Goal: Task Accomplishment & Management: Manage account settings

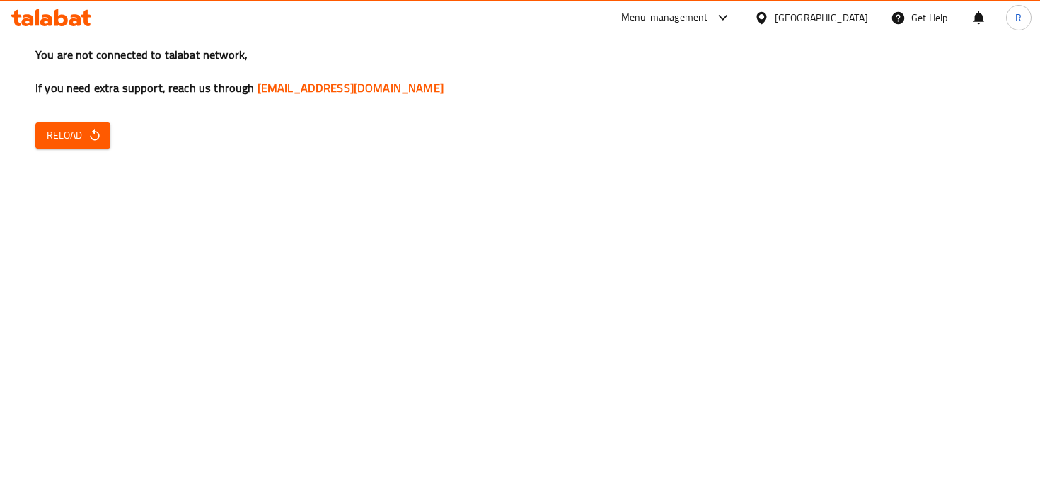
click at [689, 20] on div "Menu-management" at bounding box center [664, 17] width 87 height 17
click at [638, 120] on div "All Plugins Agent Campaigns Center Menu-management" at bounding box center [627, 93] width 212 height 94
click at [246, 130] on div "You are not connected to talabat network, If you need extra support, reach us t…" at bounding box center [520, 252] width 1040 height 504
click at [645, 11] on div "Menu-management" at bounding box center [664, 17] width 87 height 17
click at [612, 132] on div "All Plugins Agent Campaigns Center Menu-management" at bounding box center [627, 93] width 212 height 94
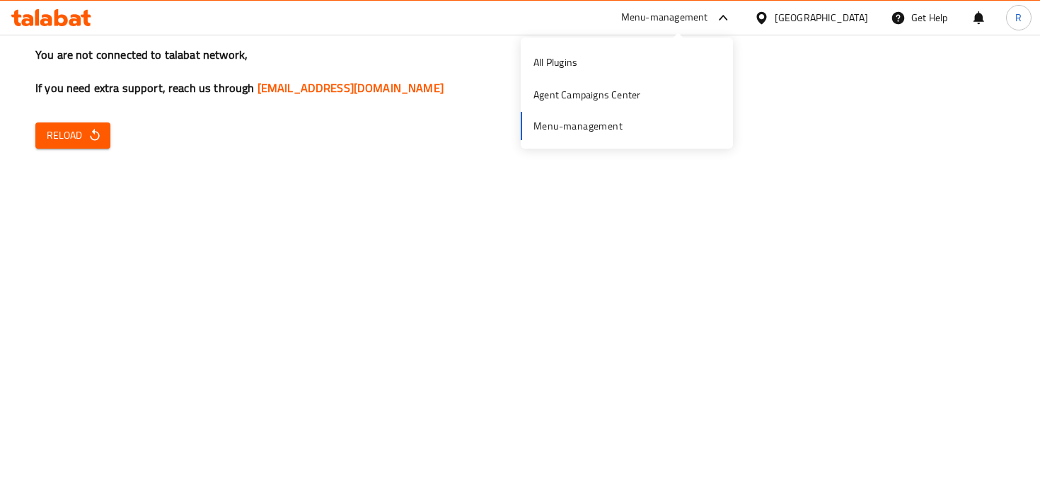
click at [73, 138] on span "Reload" at bounding box center [73, 136] width 52 height 18
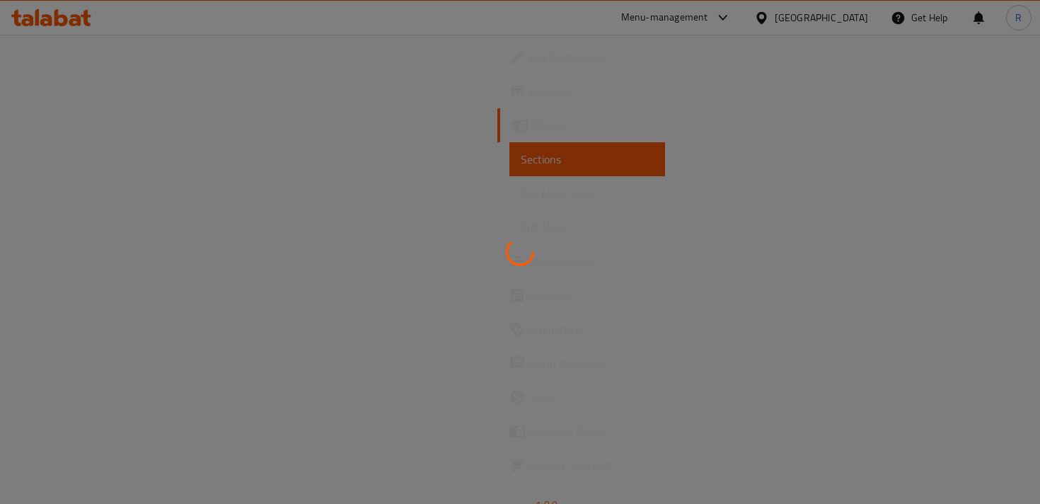
click at [93, 156] on div at bounding box center [520, 252] width 1040 height 504
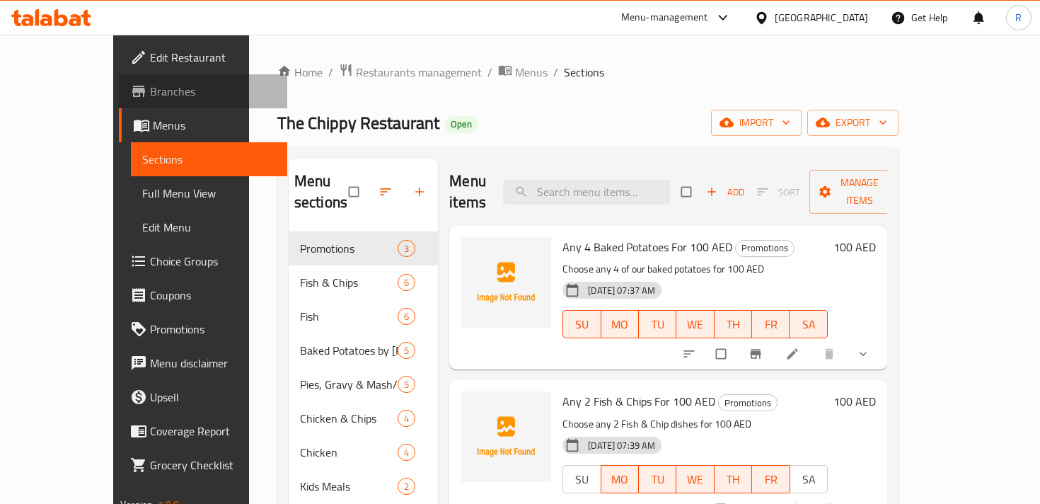
click at [150, 92] on span "Branches" at bounding box center [212, 91] width 125 height 17
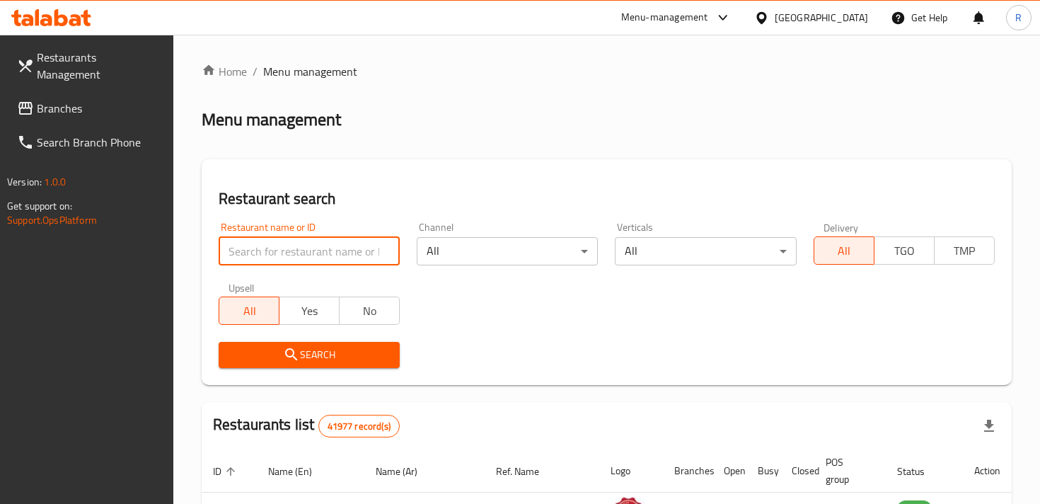
click at [352, 246] on input "search" at bounding box center [309, 251] width 181 height 28
paste input "696448"
type input "696448"
click button "Search" at bounding box center [309, 355] width 181 height 26
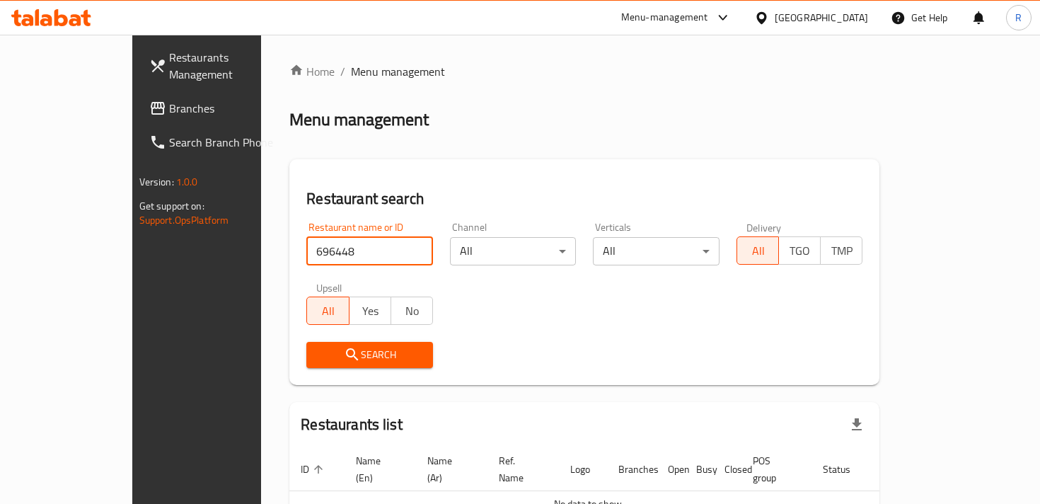
click at [337, 347] on span "Search" at bounding box center [370, 355] width 104 height 18
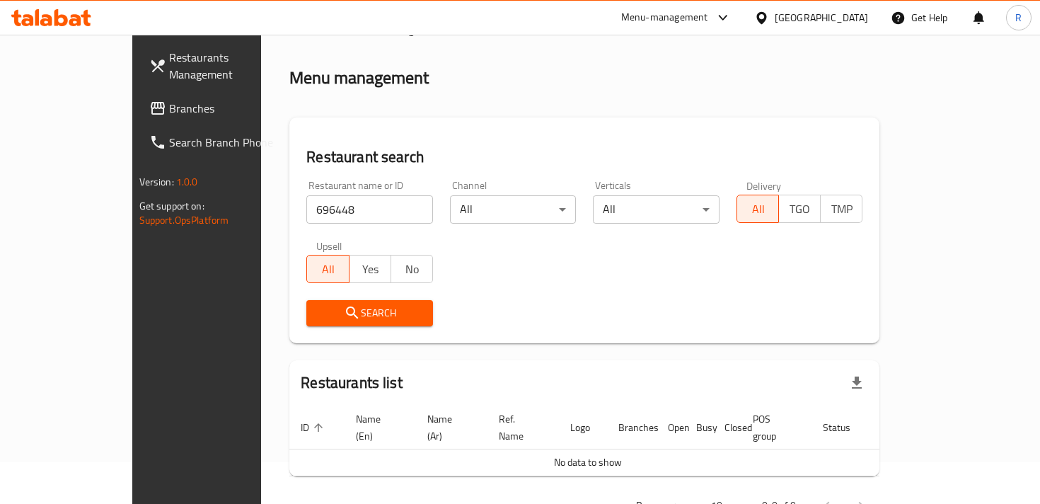
scroll to position [43, 0]
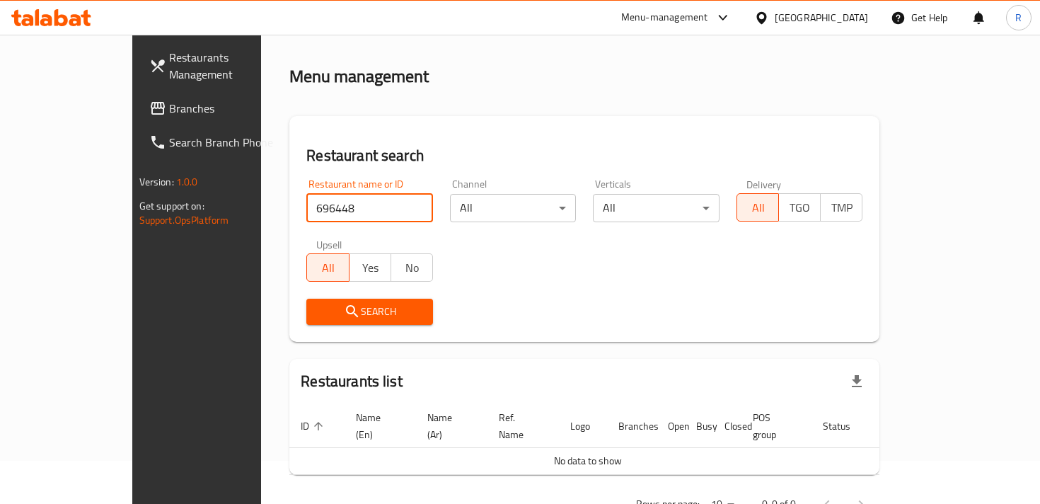
click at [312, 199] on input "696448" at bounding box center [369, 208] width 127 height 28
paste input "658820"
type input "658820"
click button "Search" at bounding box center [369, 311] width 127 height 26
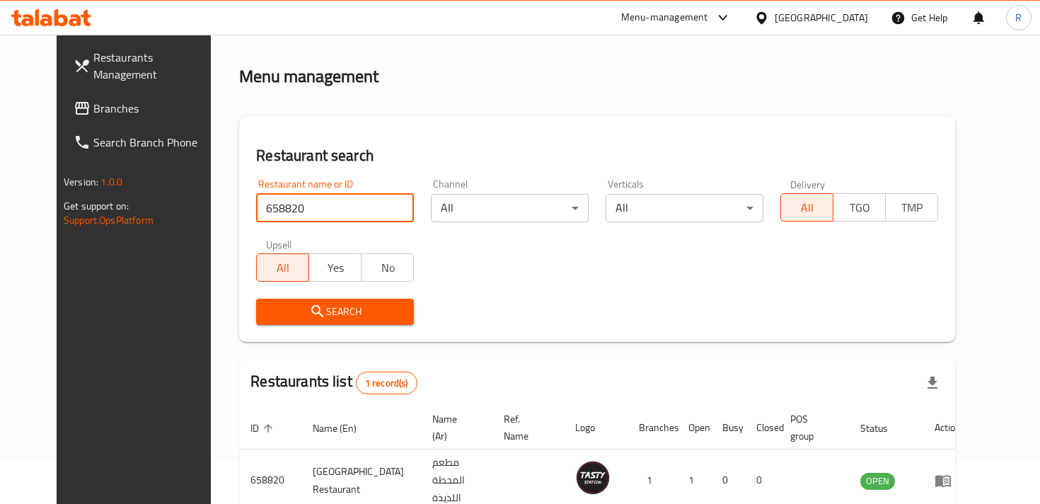
scroll to position [116, 0]
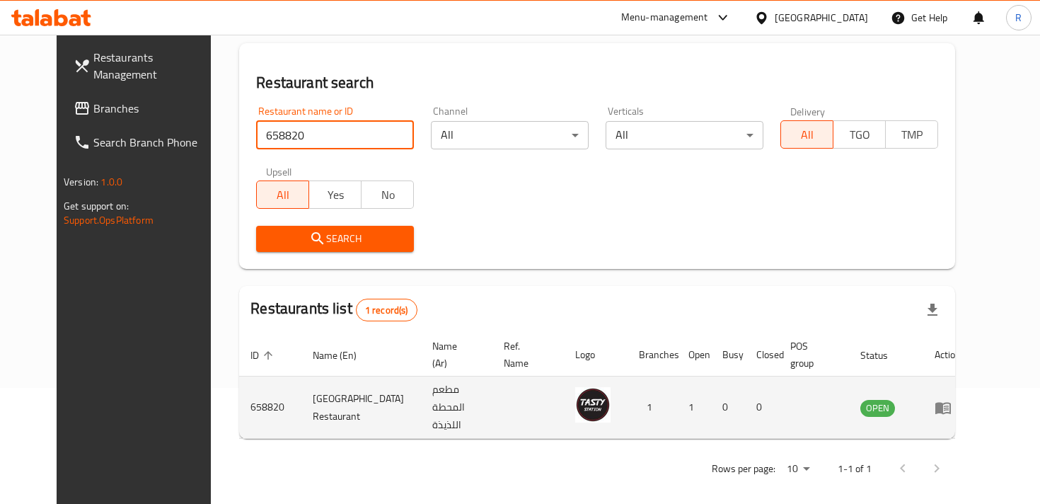
click at [322, 402] on td "[GEOGRAPHIC_DATA] Restaurant" at bounding box center [361, 407] width 120 height 62
click at [951, 402] on icon "enhanced table" at bounding box center [943, 408] width 16 height 12
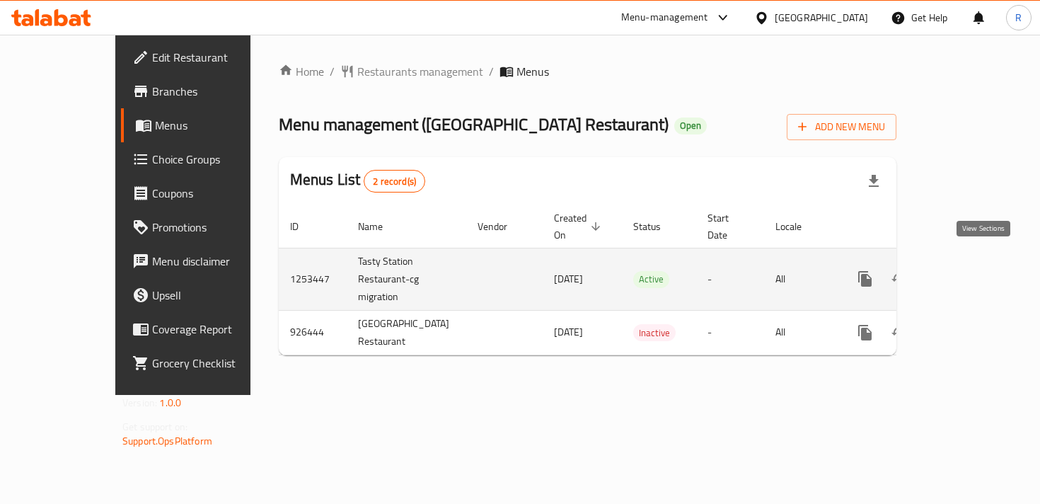
click at [975, 270] on icon "enhanced table" at bounding box center [966, 278] width 17 height 17
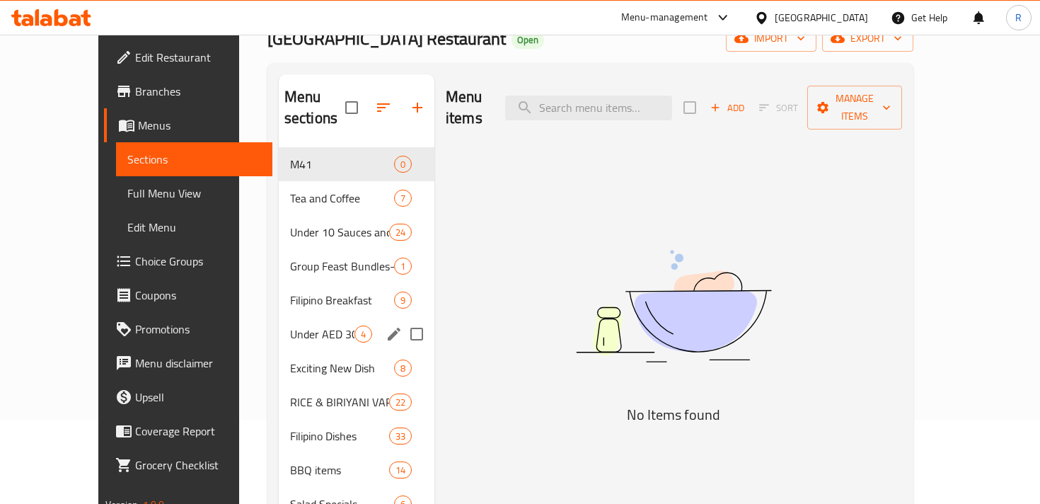
scroll to position [85, 0]
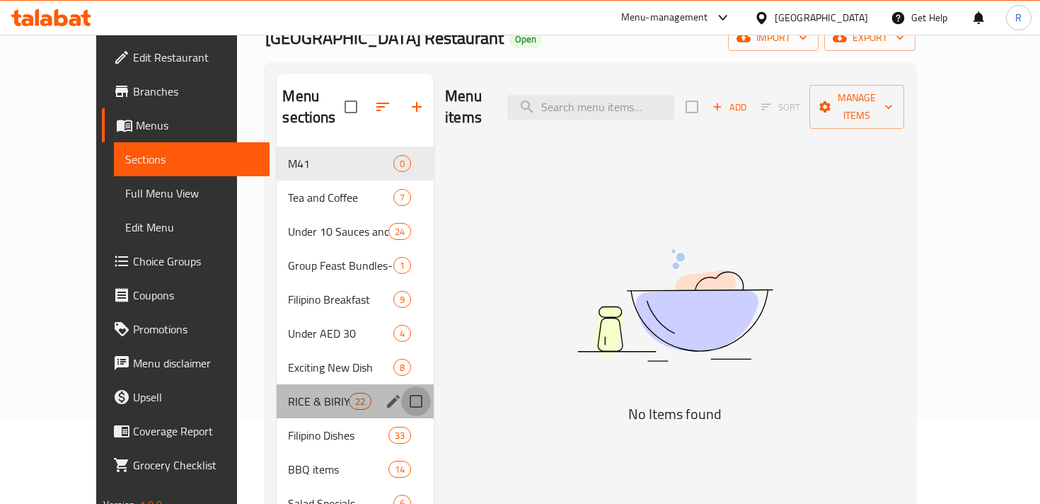
click at [401, 386] on input "Menu sections" at bounding box center [416, 401] width 30 height 30
checkbox input "true"
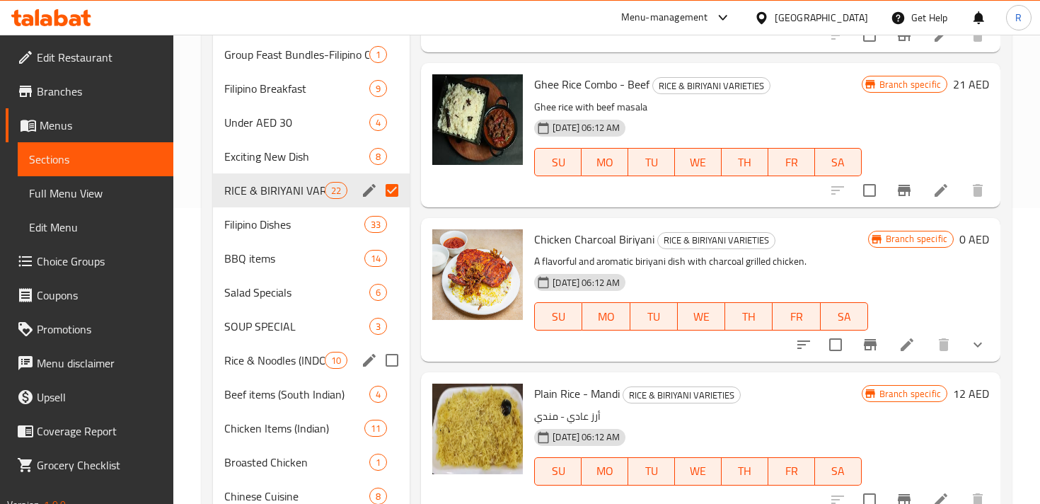
scroll to position [319, 0]
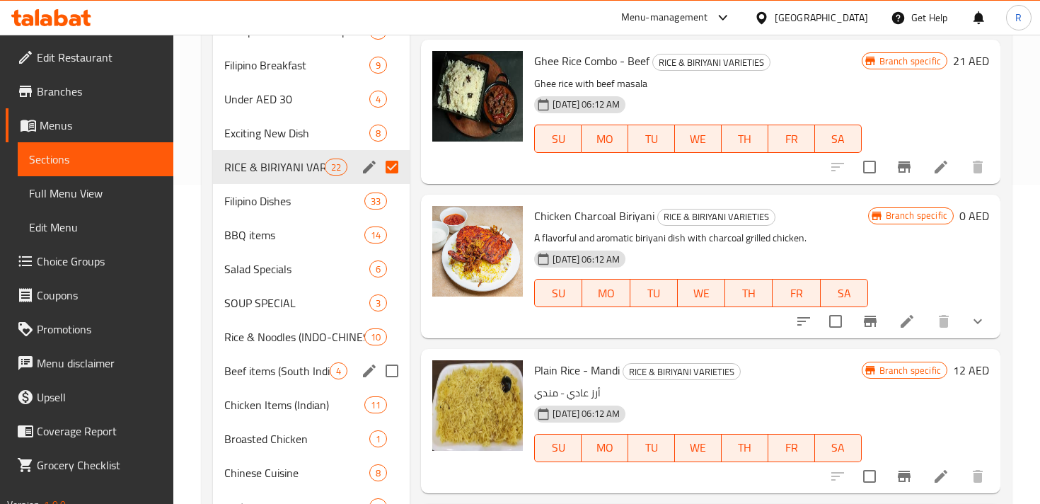
click at [392, 374] on input "Menu sections" at bounding box center [392, 371] width 30 height 30
checkbox input "true"
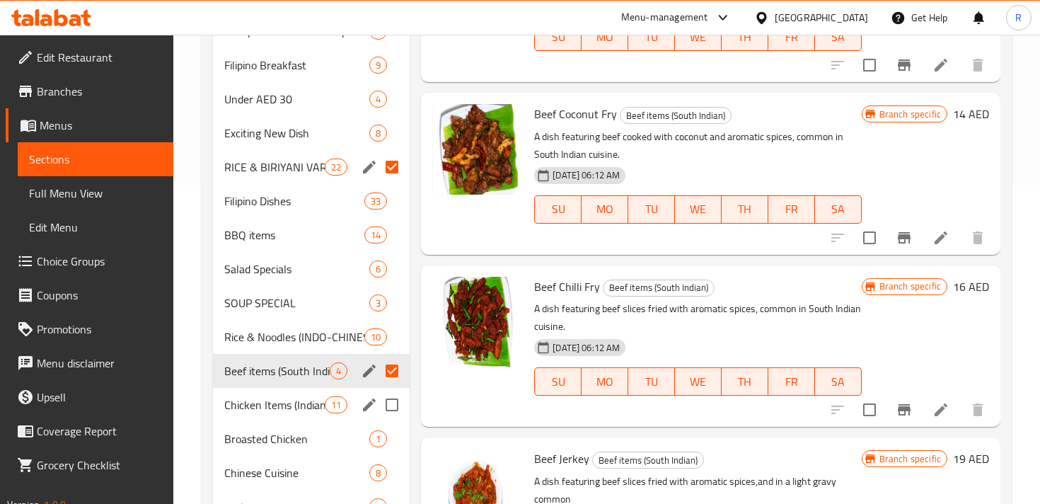
click at [390, 405] on input "Menu sections" at bounding box center [392, 405] width 30 height 30
checkbox input "true"
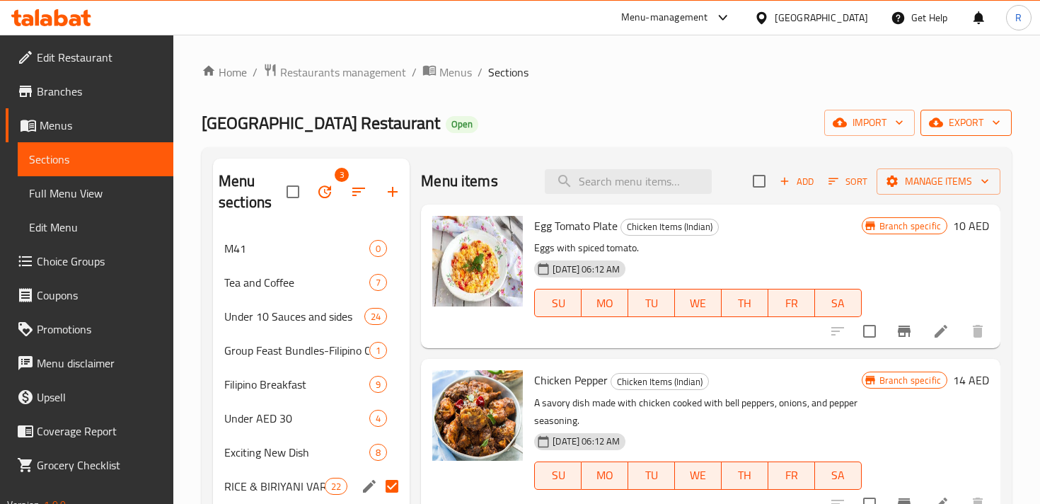
click at [973, 118] on span "export" at bounding box center [966, 123] width 69 height 18
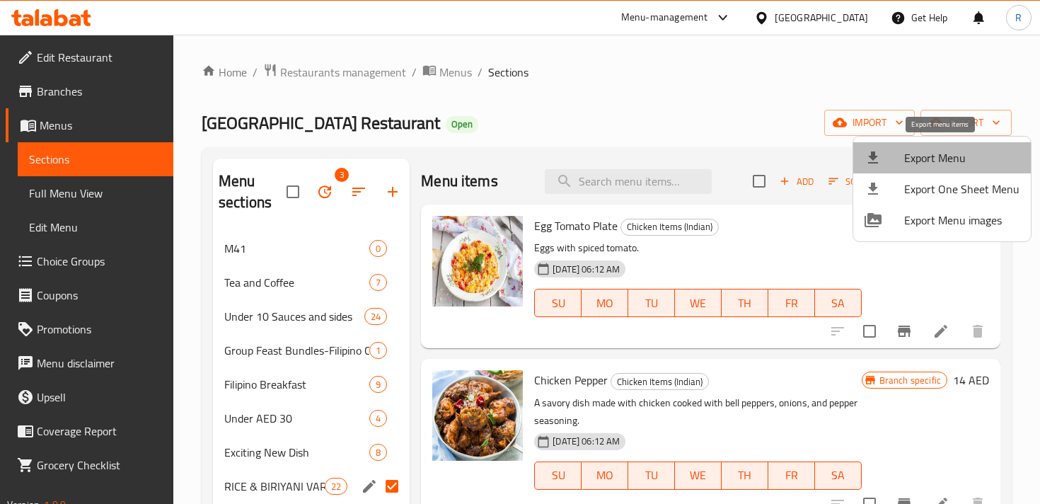
click at [955, 161] on span "Export Menu" at bounding box center [961, 157] width 115 height 17
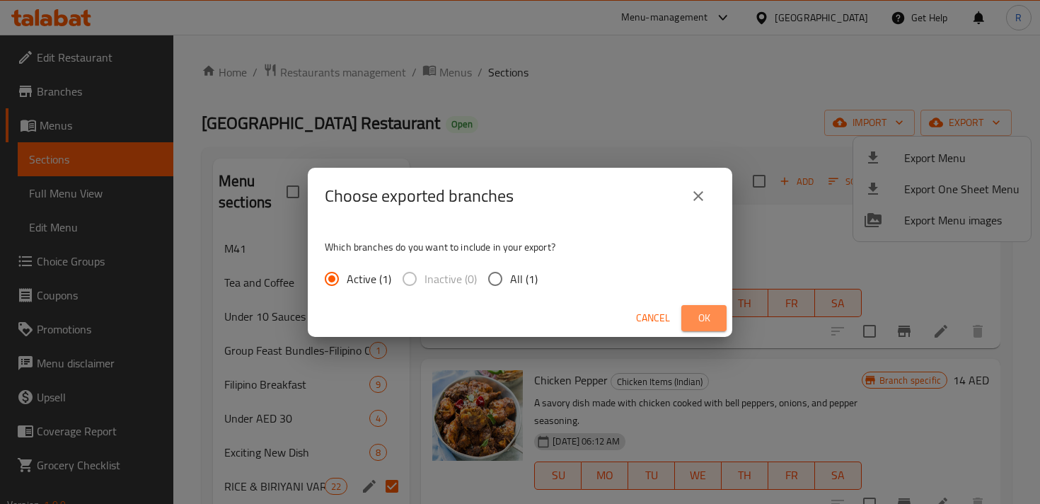
click at [702, 316] on span "Ok" at bounding box center [703, 318] width 23 height 18
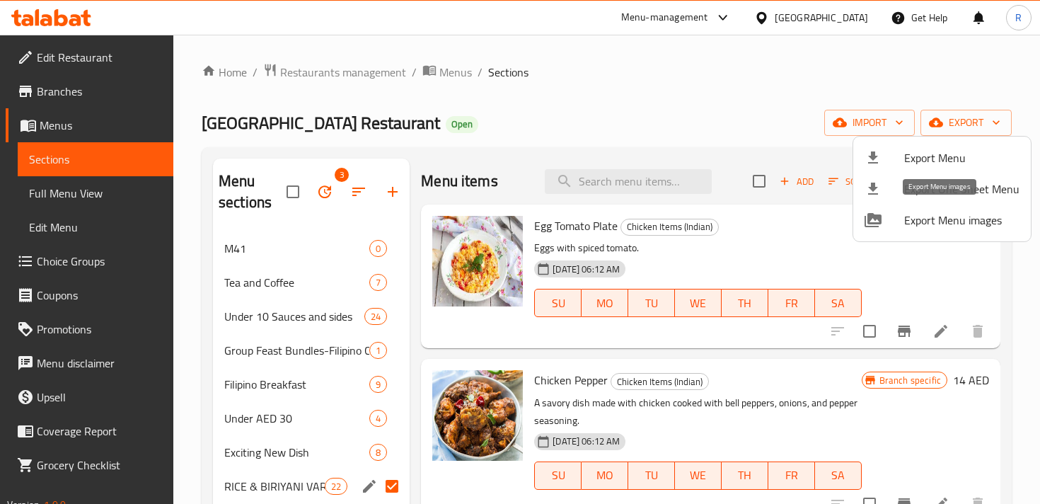
click at [921, 228] on span "Export Menu images" at bounding box center [961, 219] width 115 height 17
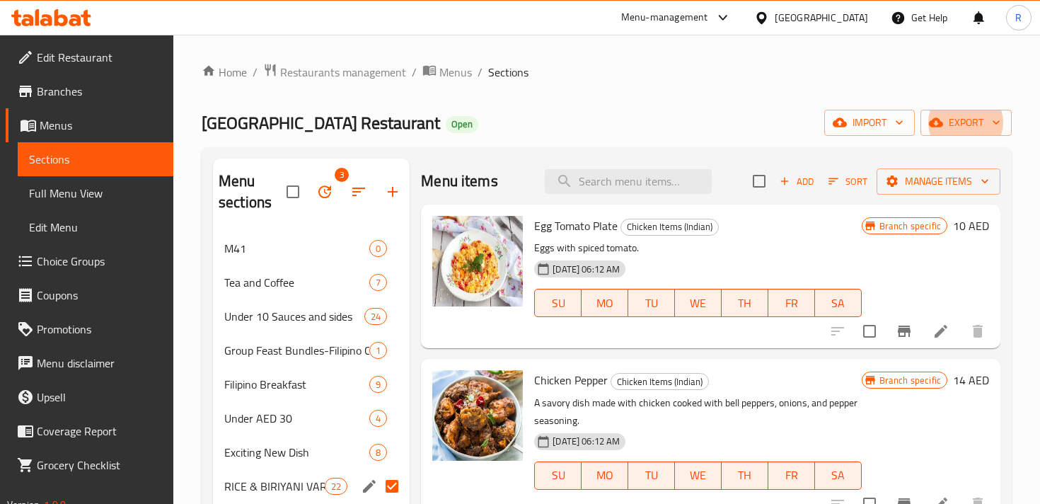
click at [591, 126] on div "Tasty Station Restaurant Open import export" at bounding box center [607, 123] width 810 height 26
click at [223, 73] on link "Home" at bounding box center [224, 72] width 45 height 17
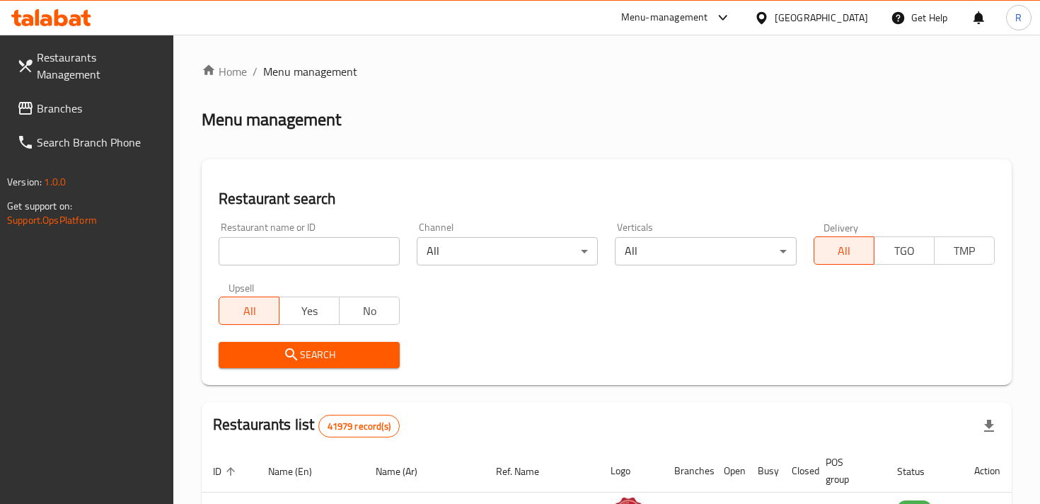
click at [324, 250] on input "search" at bounding box center [309, 251] width 181 height 28
type input "chennai biryani"
click button "Search" at bounding box center [309, 355] width 181 height 26
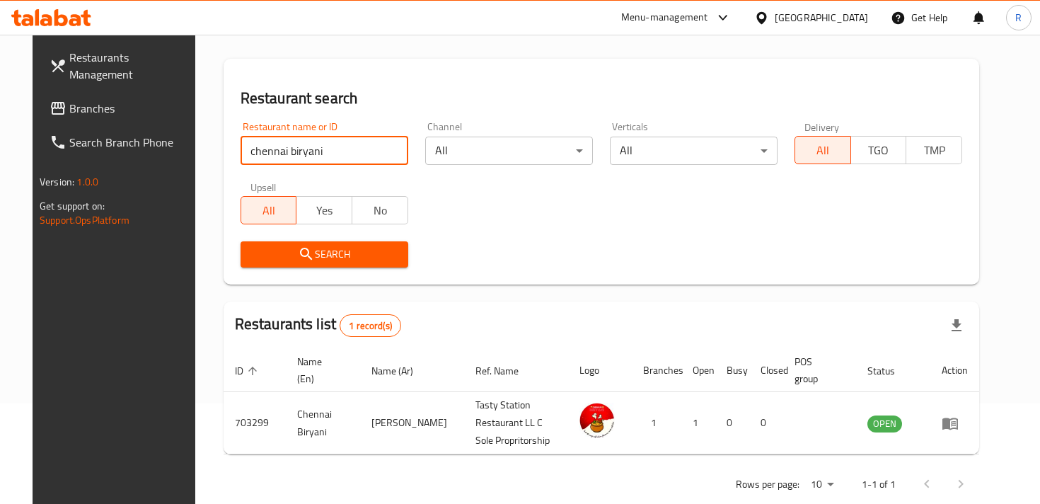
scroll to position [116, 0]
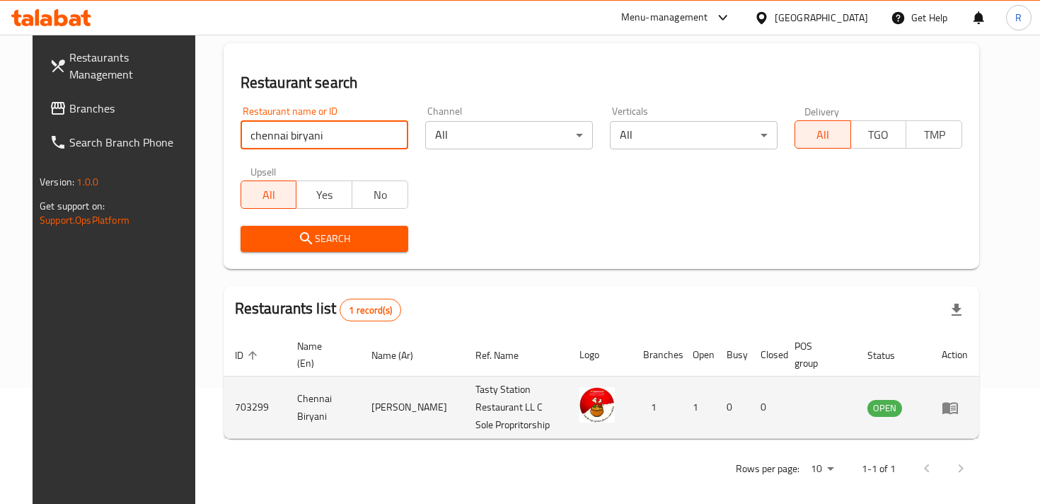
click at [253, 399] on td "703299" at bounding box center [255, 407] width 62 height 62
click at [311, 402] on td "Chennai Biryani" at bounding box center [323, 407] width 75 height 62
click at [956, 405] on icon "enhanced table" at bounding box center [953, 408] width 5 height 6
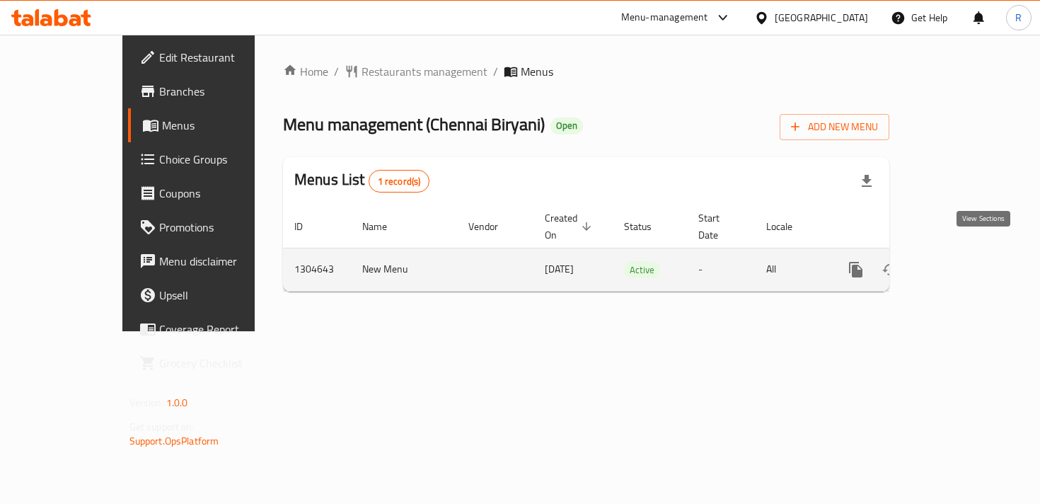
click at [975, 253] on link "enhanced table" at bounding box center [958, 270] width 34 height 34
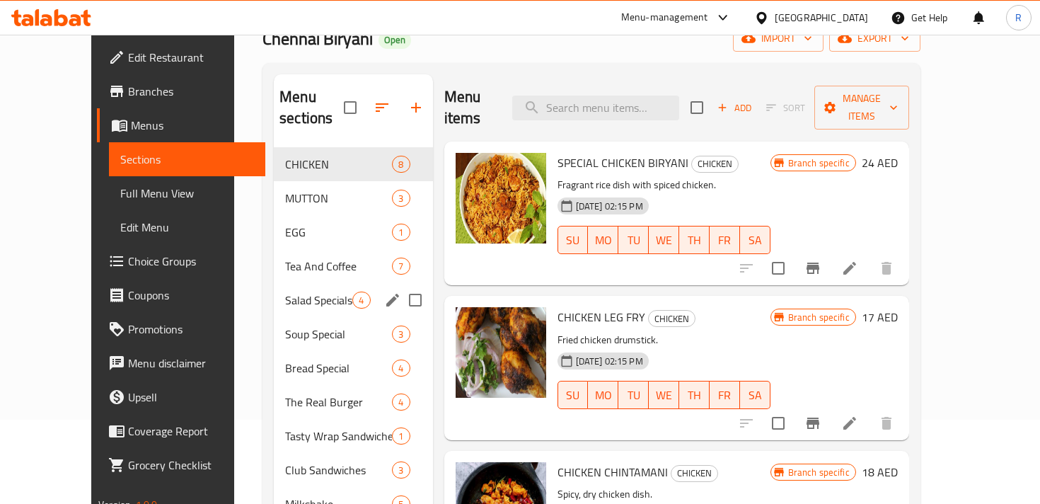
scroll to position [95, 0]
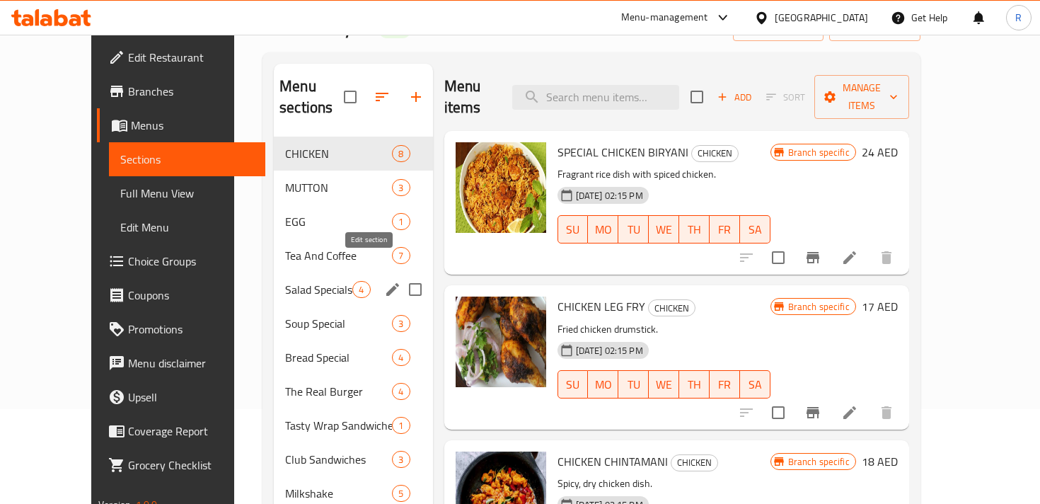
click at [384, 281] on icon "edit" at bounding box center [392, 289] width 17 height 17
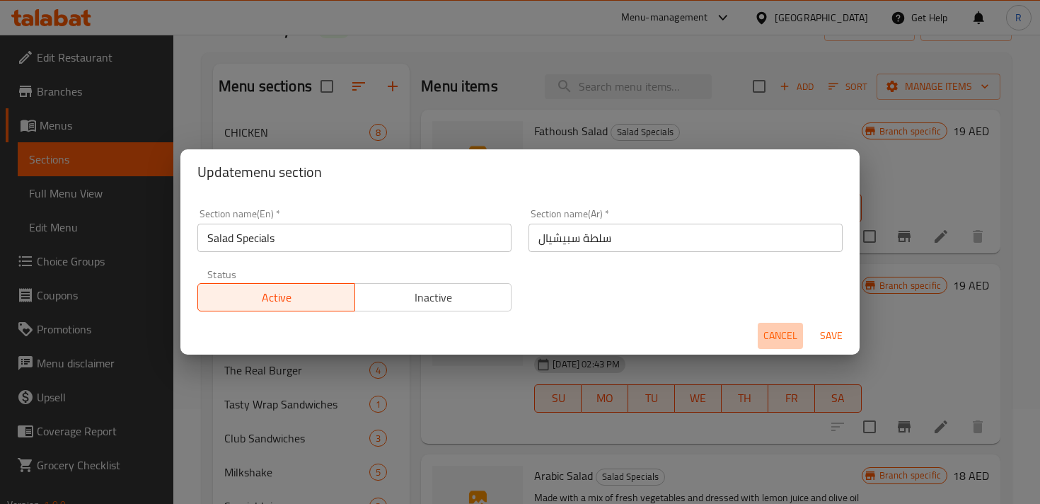
click at [798, 334] on button "Cancel" at bounding box center [780, 336] width 45 height 26
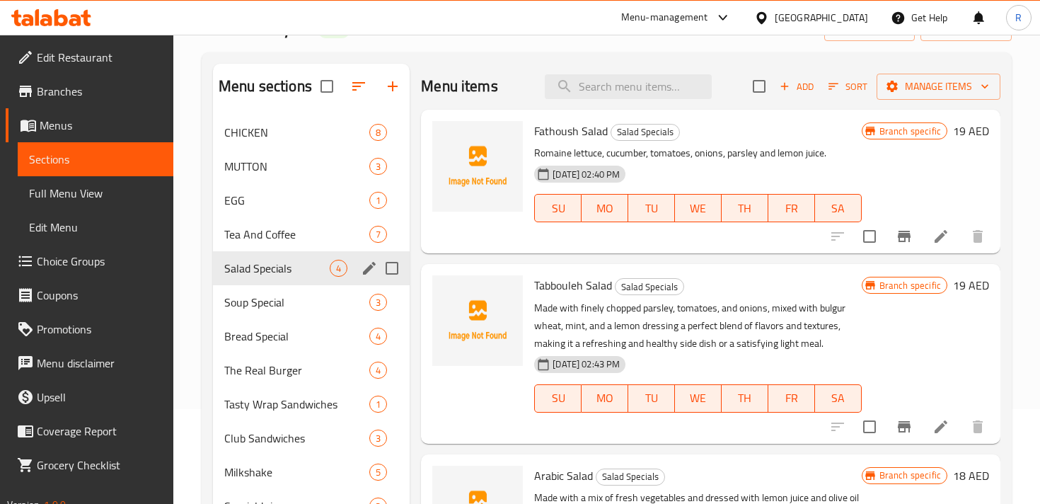
click at [393, 266] on input "Menu sections" at bounding box center [392, 268] width 30 height 30
checkbox input "true"
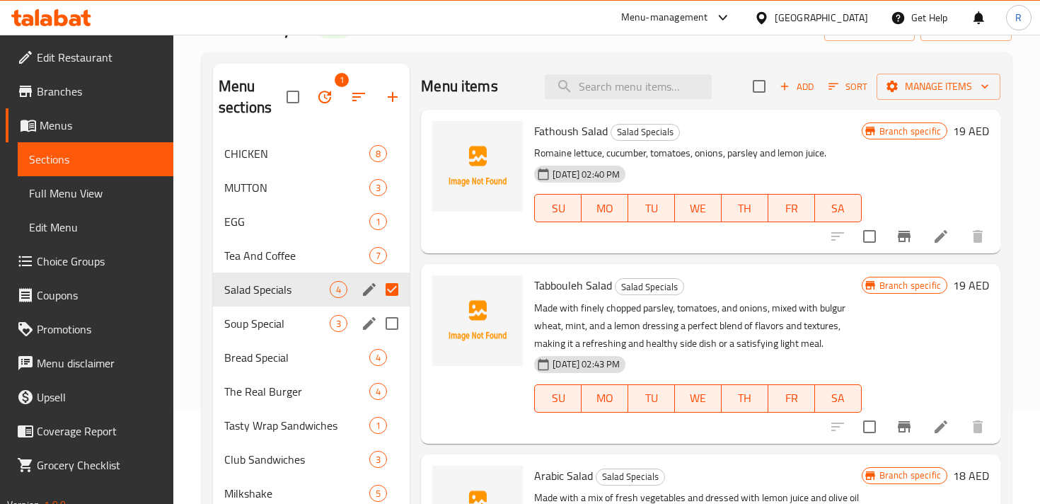
click at [395, 318] on input "Menu sections" at bounding box center [392, 323] width 30 height 30
checkbox input "true"
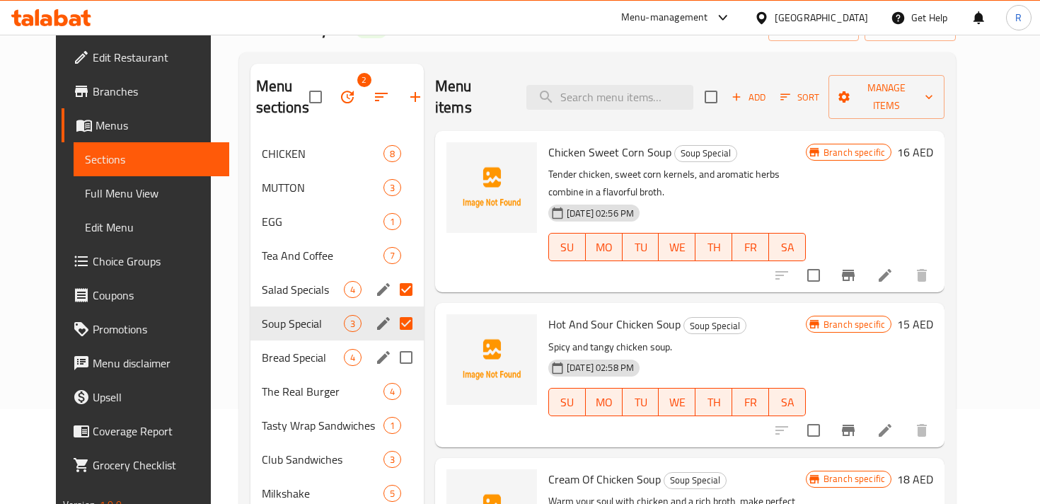
click at [394, 359] on input "Menu sections" at bounding box center [406, 357] width 30 height 30
checkbox input "true"
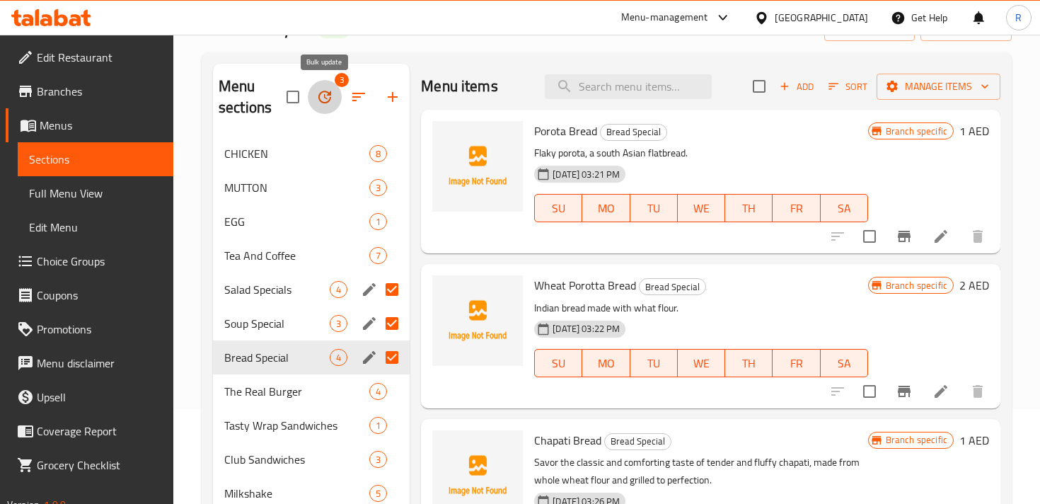
click at [325, 91] on icon "button" at bounding box center [324, 97] width 13 height 13
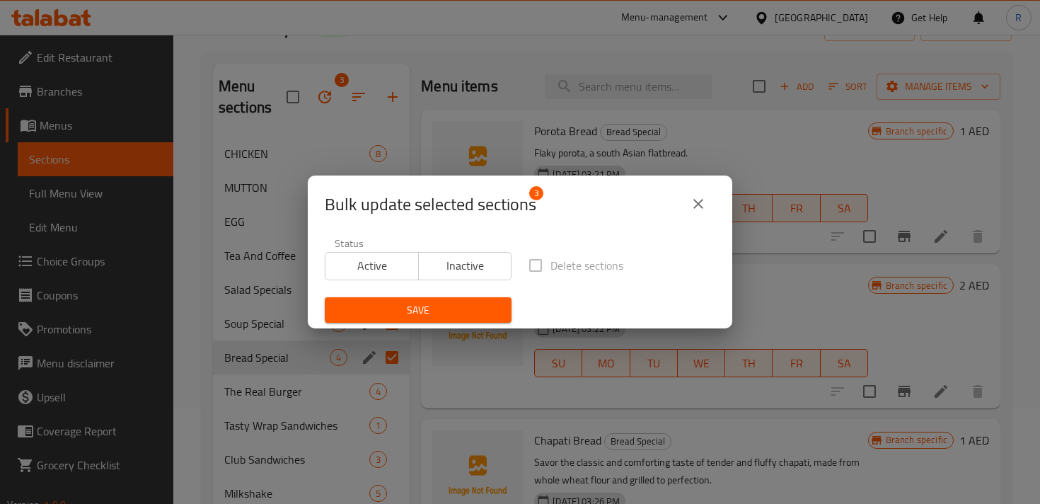
click at [693, 203] on icon "close" at bounding box center [698, 203] width 17 height 17
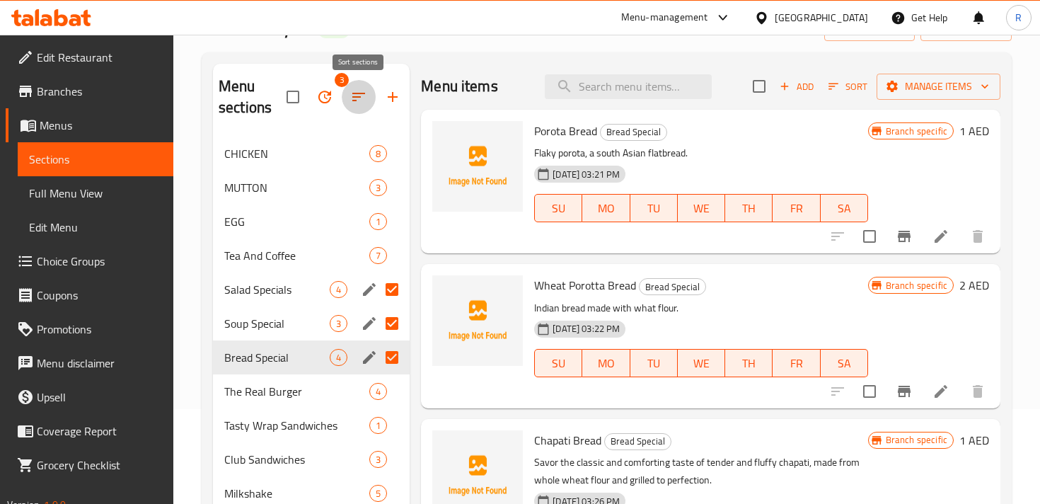
click at [360, 98] on icon "button" at bounding box center [358, 97] width 13 height 8
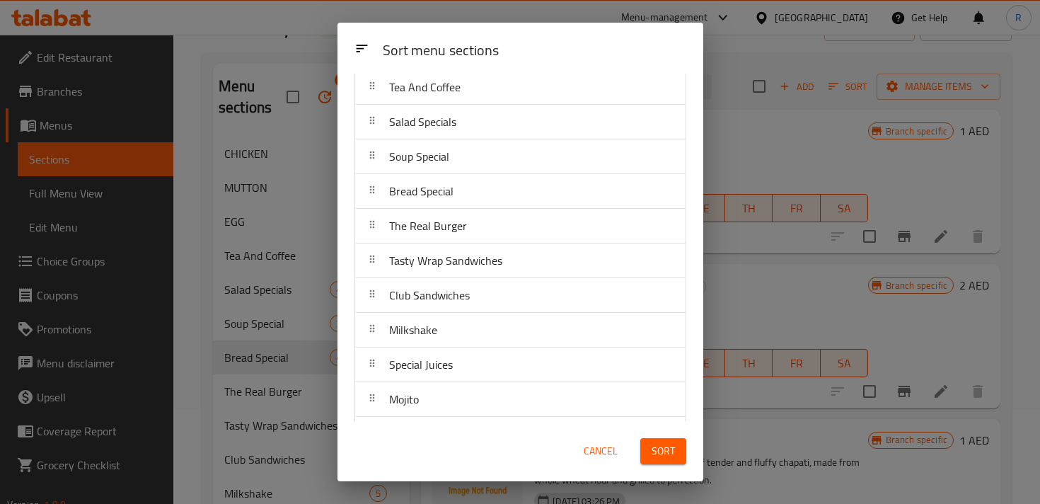
scroll to position [220, 0]
click at [608, 453] on span "Cancel" at bounding box center [601, 451] width 34 height 18
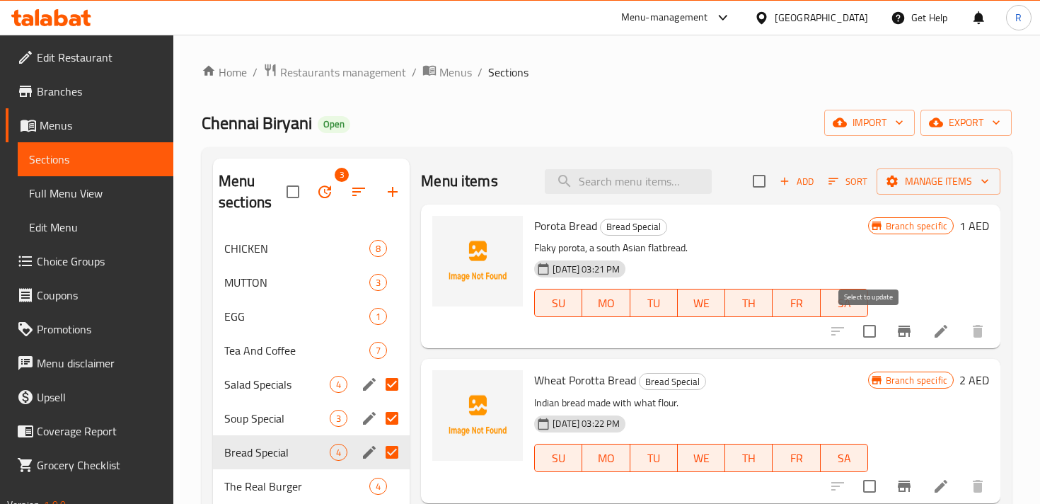
scroll to position [83, 0]
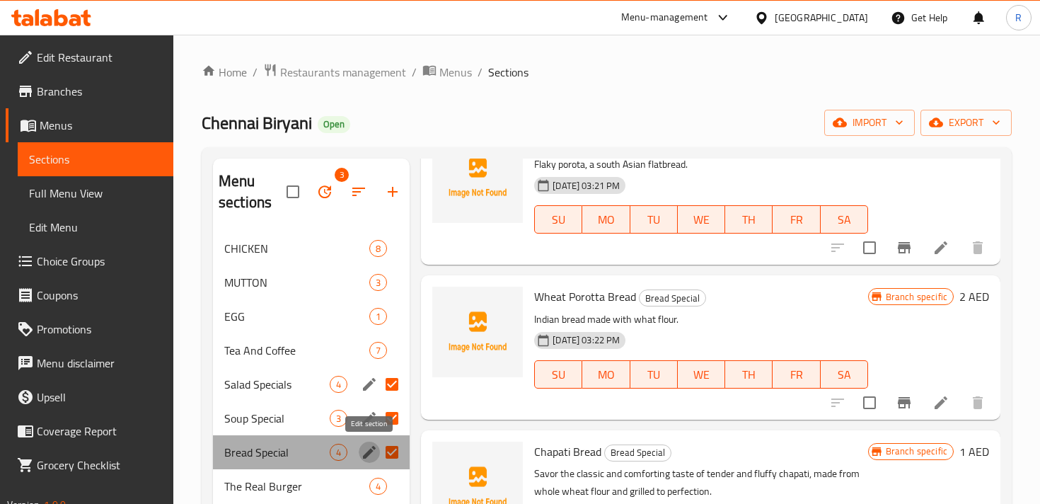
click at [370, 451] on icon "edit" at bounding box center [369, 452] width 13 height 13
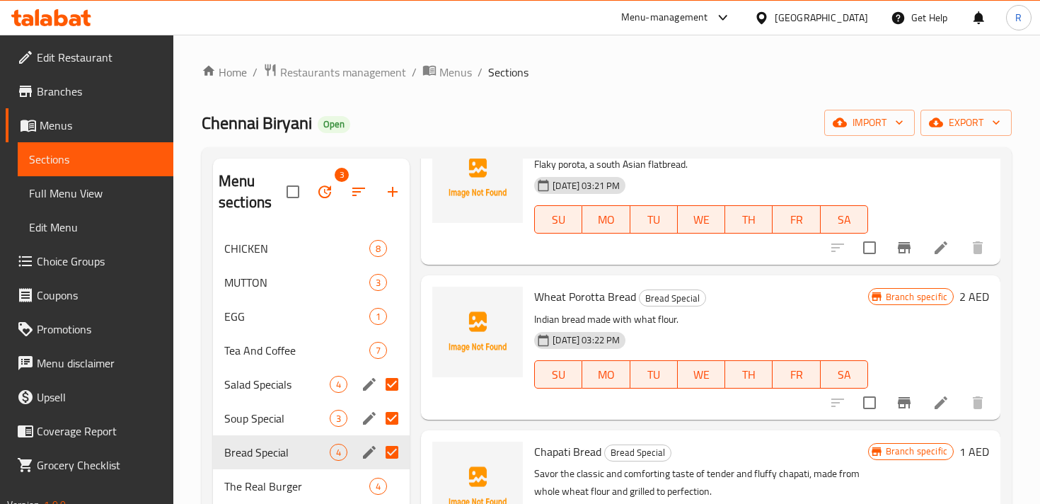
click at [591, 112] on div "Chennai Biryani Open import export" at bounding box center [607, 123] width 810 height 26
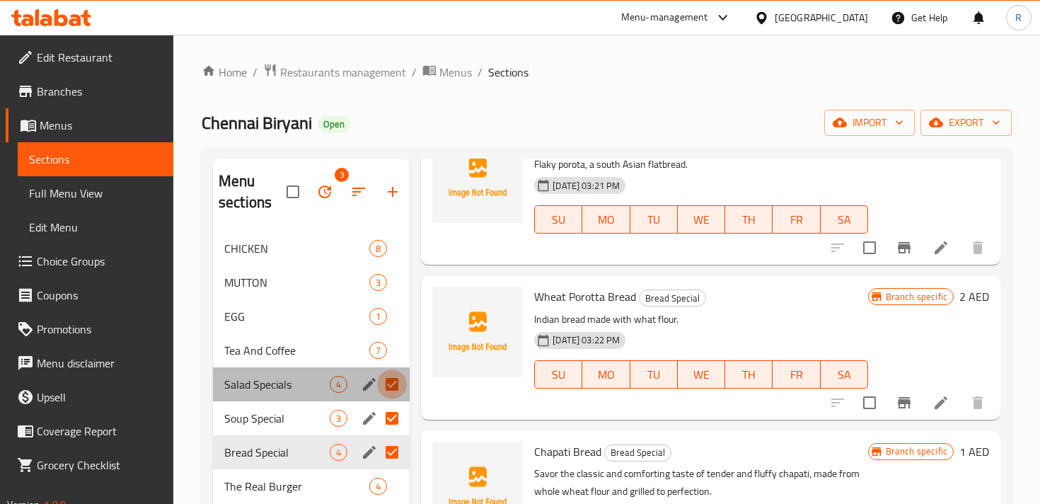
click at [396, 385] on input "Menu sections" at bounding box center [392, 384] width 30 height 30
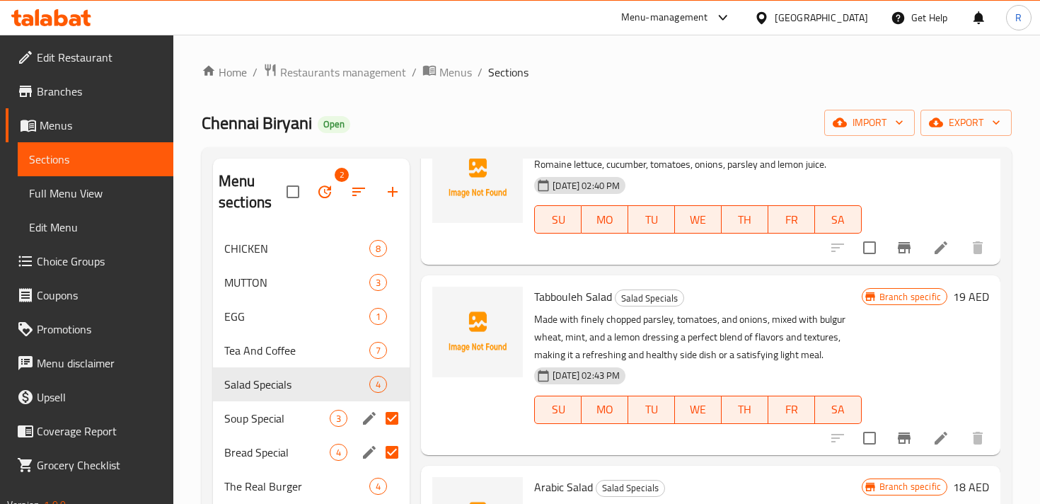
click at [396, 418] on input "Menu sections" at bounding box center [392, 418] width 30 height 30
checkbox input "false"
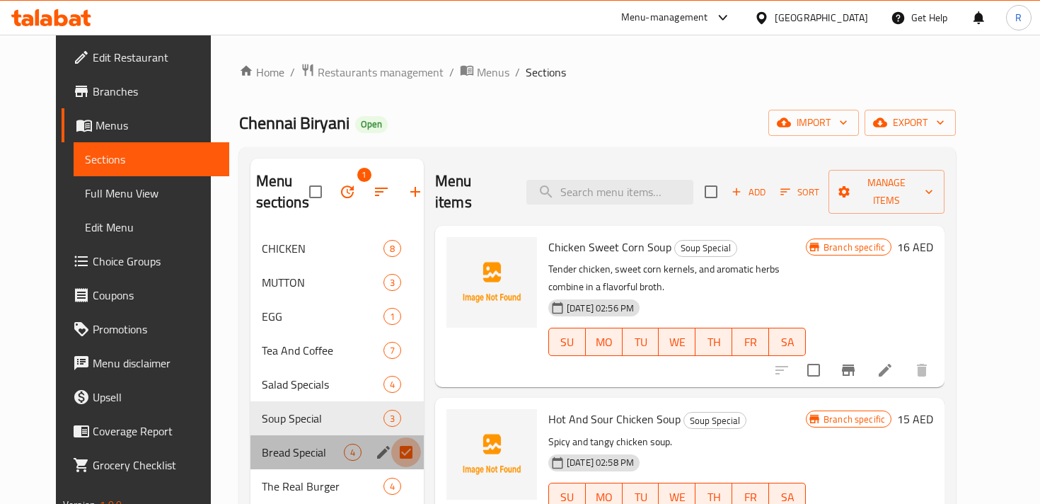
click at [396, 451] on input "Menu sections" at bounding box center [406, 452] width 30 height 30
